Goal: Transaction & Acquisition: Book appointment/travel/reservation

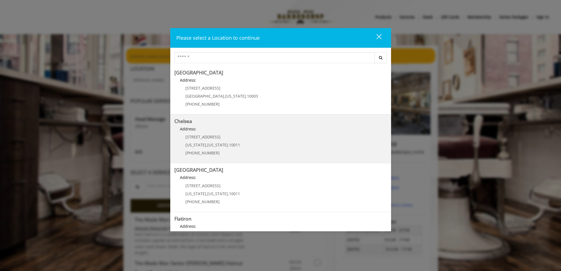
click at [252, 137] on link "Chelsea Address: 169/170 W 23rd St New York , New York , 10011 (917) 639-3902" at bounding box center [281, 139] width 213 height 40
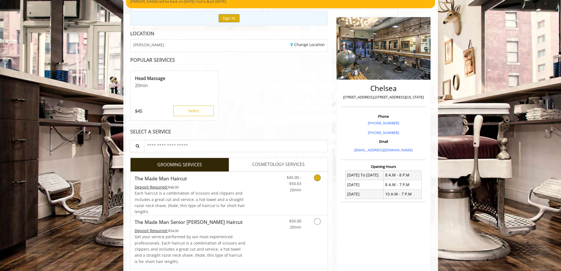
click at [288, 180] on link "$45.00 - $50.63 20min" at bounding box center [289, 182] width 23 height 21
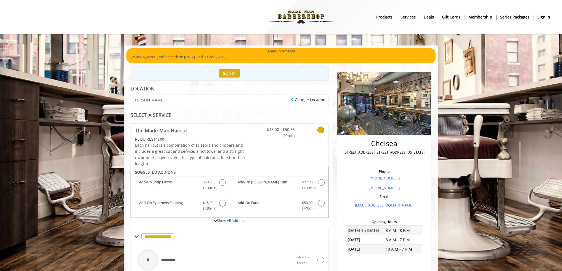
click at [546, 16] on b "sign in" at bounding box center [544, 17] width 13 height 6
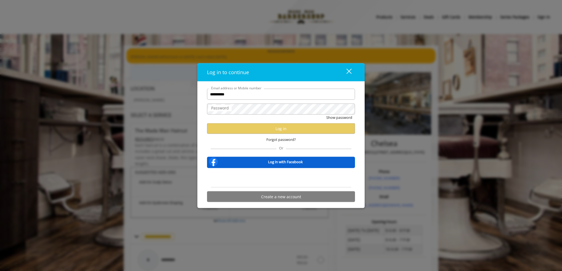
type input "**********"
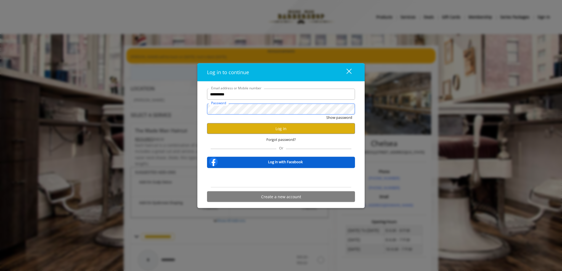
click at [326, 115] on button "Show password" at bounding box center [339, 118] width 26 height 6
click at [276, 129] on button "Log in" at bounding box center [281, 128] width 148 height 11
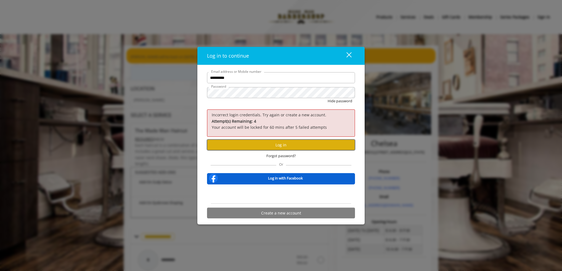
click at [275, 146] on button "Log in" at bounding box center [281, 145] width 148 height 11
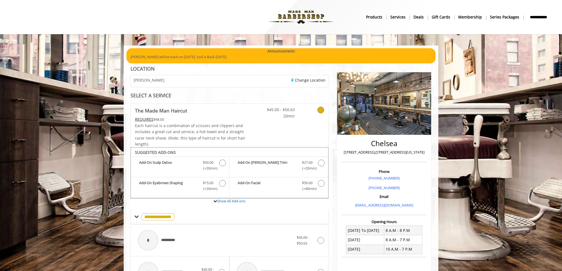
click at [547, 18] on b "**********" at bounding box center [538, 17] width 23 height 6
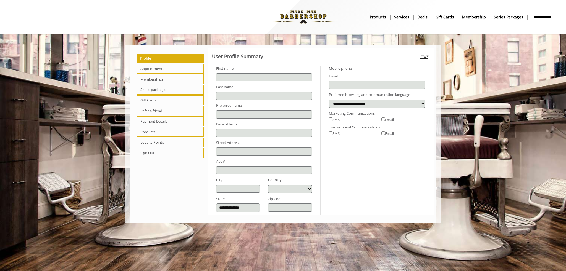
type input "*****"
type input "******"
type input "**********"
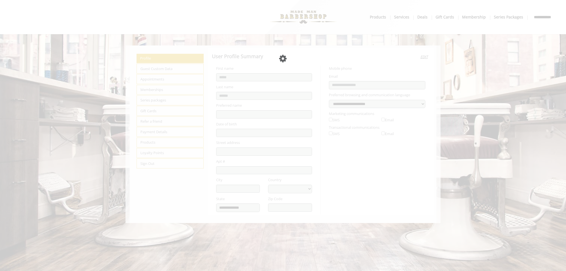
select select "***"
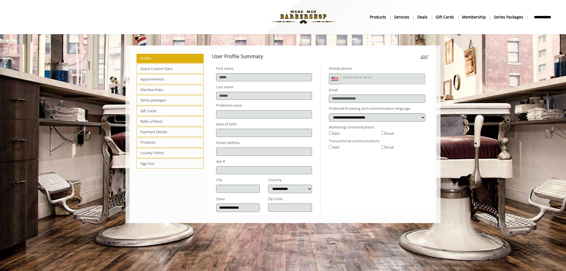
click at [167, 88] on span "Memberships" at bounding box center [169, 90] width 67 height 10
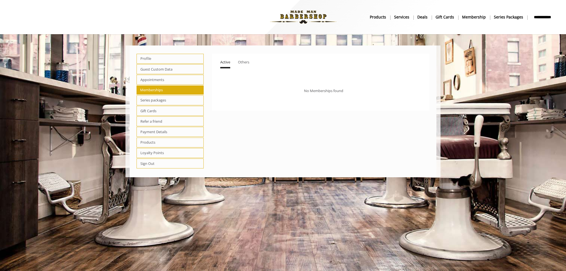
click at [163, 94] on span "Memberships" at bounding box center [169, 90] width 67 height 9
click at [162, 96] on span "Series packages" at bounding box center [169, 101] width 67 height 10
select select "*"
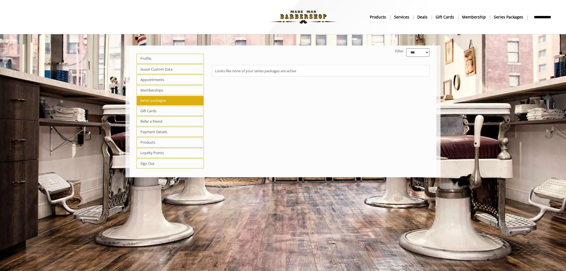
click at [168, 91] on span "Memberships" at bounding box center [169, 91] width 67 height 10
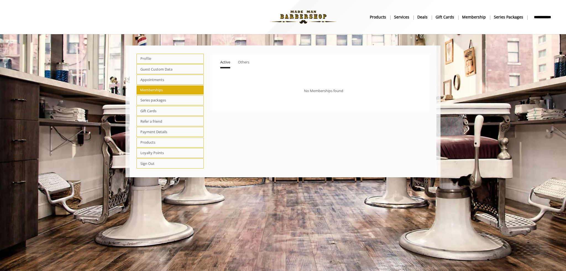
click at [168, 78] on span "Appointments" at bounding box center [169, 80] width 67 height 10
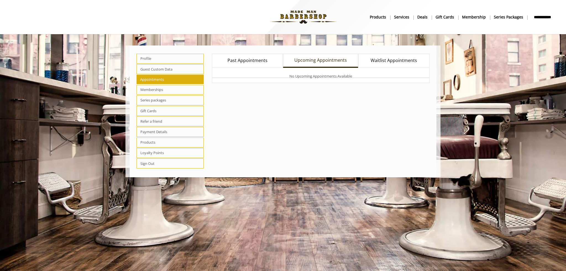
click at [162, 151] on span "Loyalty Points" at bounding box center [169, 153] width 67 height 10
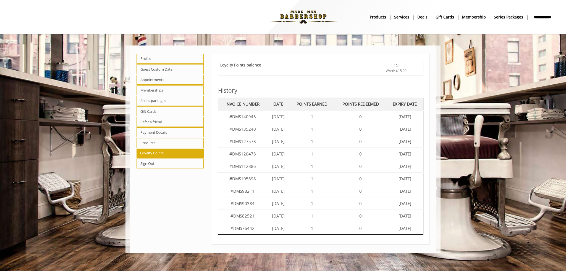
click at [302, 15] on img at bounding box center [303, 17] width 76 height 30
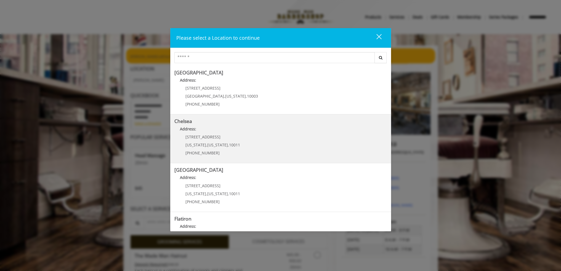
click at [232, 132] on p "Address:" at bounding box center [281, 130] width 213 height 9
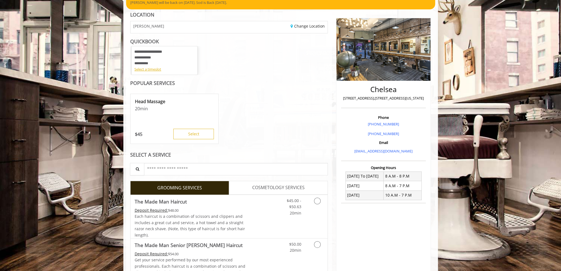
scroll to position [55, 0]
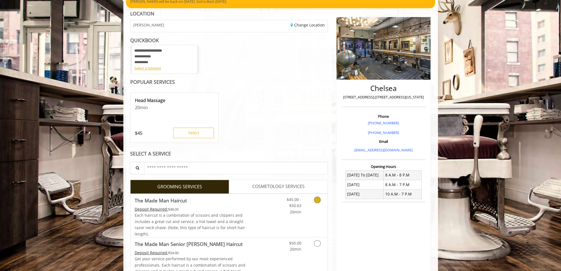
click at [258, 214] on link "Discounted Price" at bounding box center [262, 215] width 33 height 43
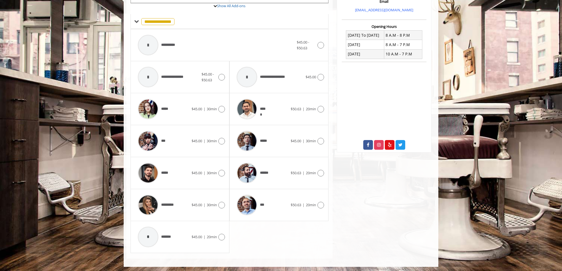
scroll to position [196, 0]
click at [314, 175] on span "$50.63 | 20min" at bounding box center [303, 173] width 25 height 6
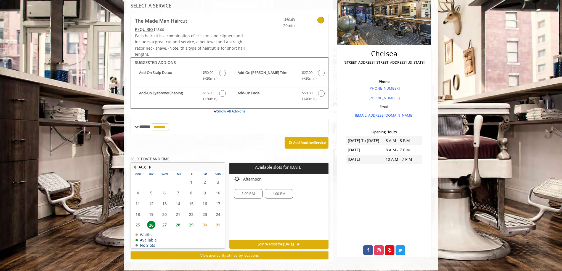
scroll to position [94, 0]
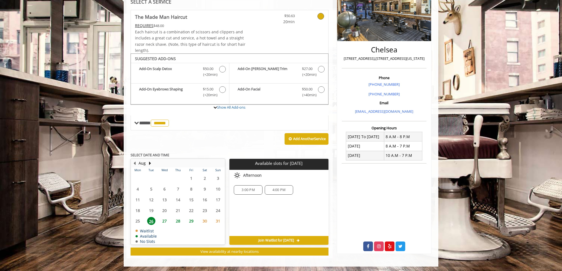
click at [190, 220] on span "29" at bounding box center [191, 221] width 8 height 8
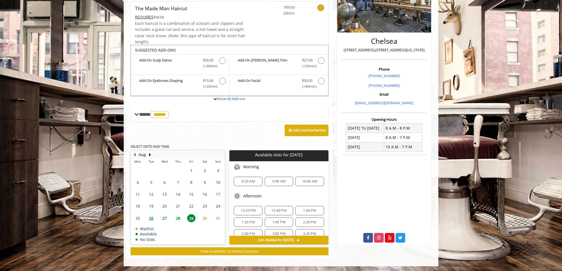
click at [202, 216] on span "30" at bounding box center [205, 219] width 8 height 8
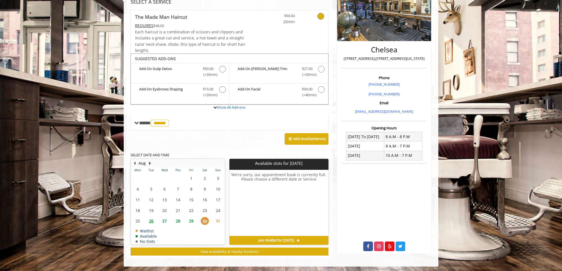
click at [151, 163] on button "Next Month" at bounding box center [150, 163] width 4 height 6
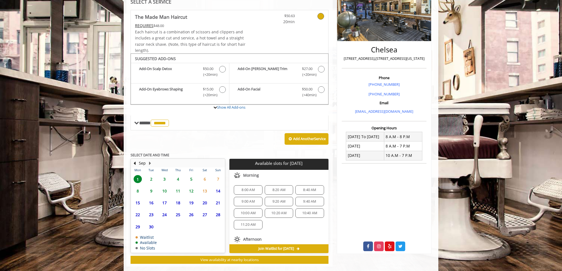
click at [153, 179] on span "2" at bounding box center [151, 179] width 8 height 8
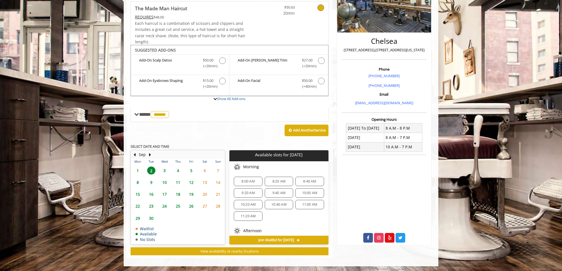
click at [140, 172] on span "1" at bounding box center [138, 171] width 8 height 8
click at [135, 155] on button "Previous Month" at bounding box center [134, 155] width 4 height 6
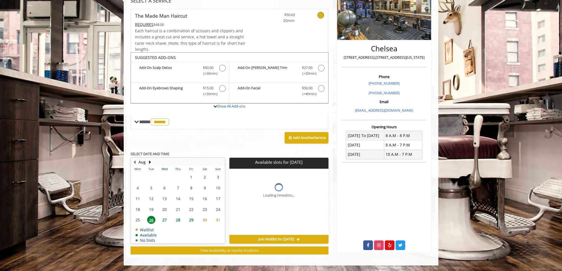
scroll to position [94, 0]
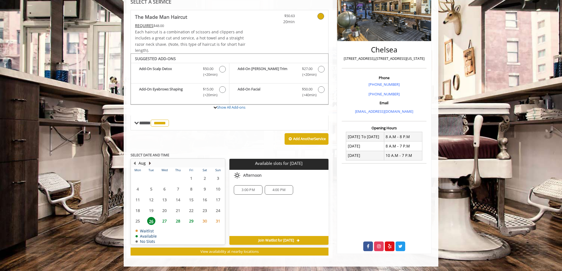
click at [148, 163] on button "Next Month" at bounding box center [150, 163] width 4 height 6
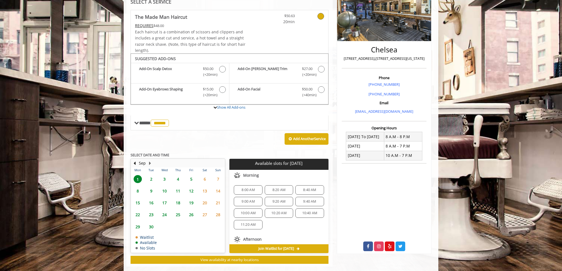
scroll to position [102, 0]
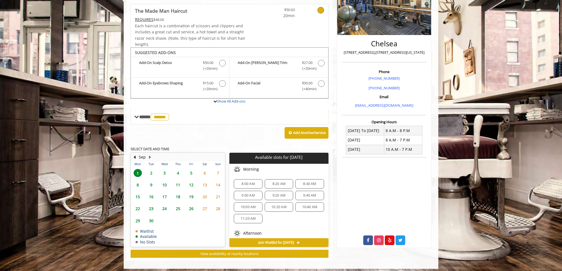
click at [138, 190] on tbody "1 2 3 4 5 6 7 8 9 10 11 12 13 14 15 16 17 18 19 20 21 22 23 24 25 26 27 28 29 3…" at bounding box center [178, 207] width 94 height 80
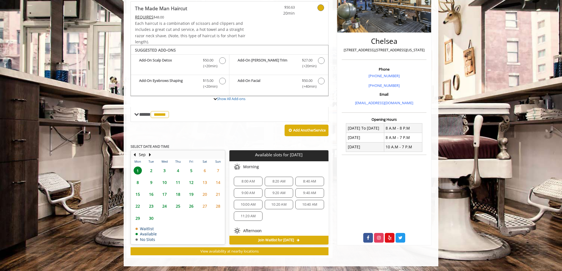
click at [136, 183] on span "8" at bounding box center [138, 183] width 8 height 8
click at [179, 170] on span "4" at bounding box center [178, 171] width 8 height 8
